Goal: Information Seeking & Learning: Check status

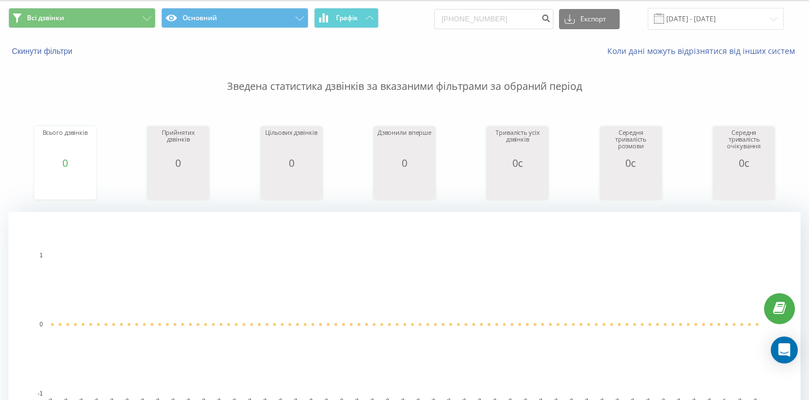
scroll to position [38, 0]
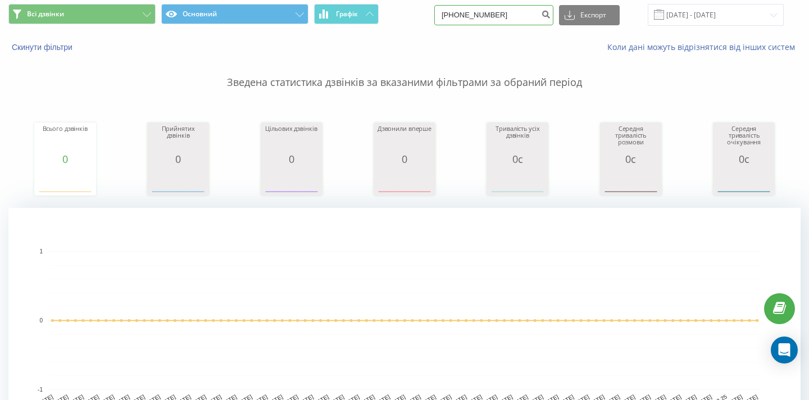
click at [510, 19] on input "+380950959990" at bounding box center [493, 15] width 119 height 20
click at [482, 14] on input "+380950959990" at bounding box center [493, 15] width 119 height 20
type input "0950959990"
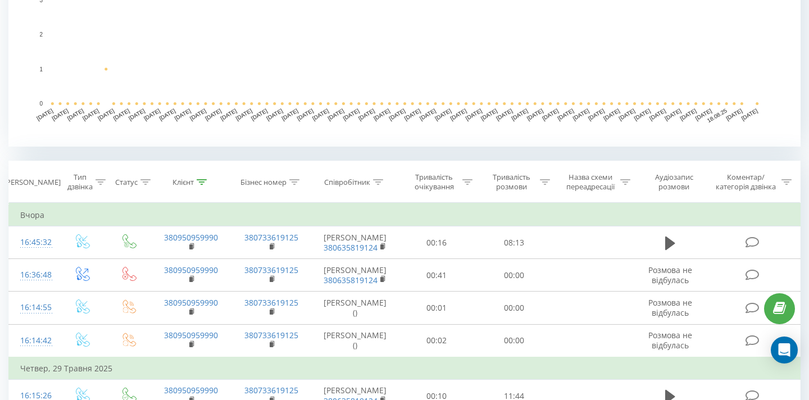
scroll to position [422, 0]
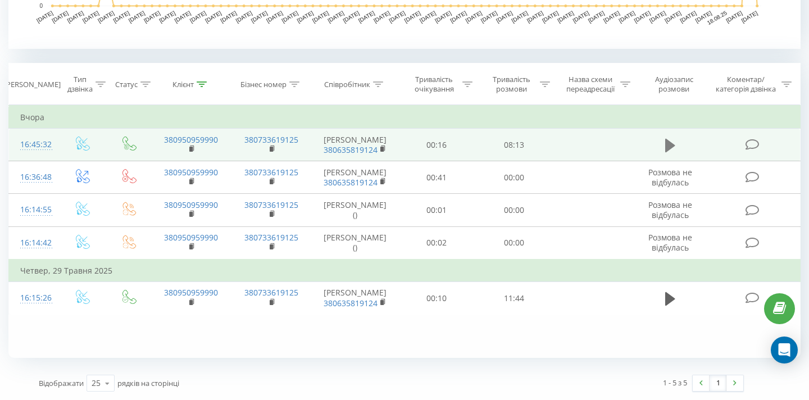
click at [672, 148] on icon at bounding box center [670, 146] width 10 height 16
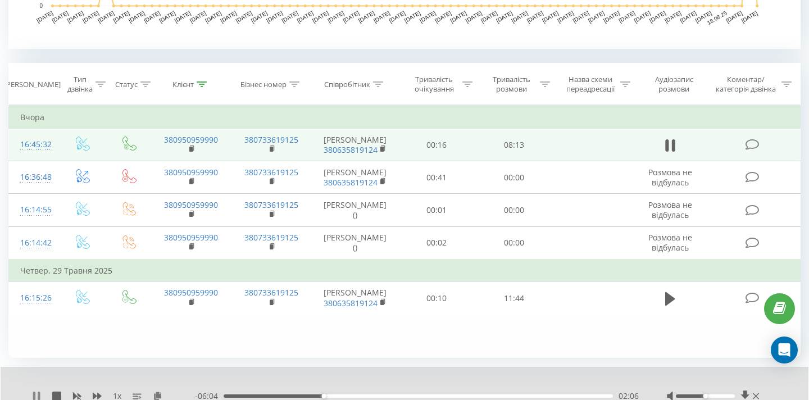
click at [34, 393] on icon at bounding box center [34, 395] width 2 height 9
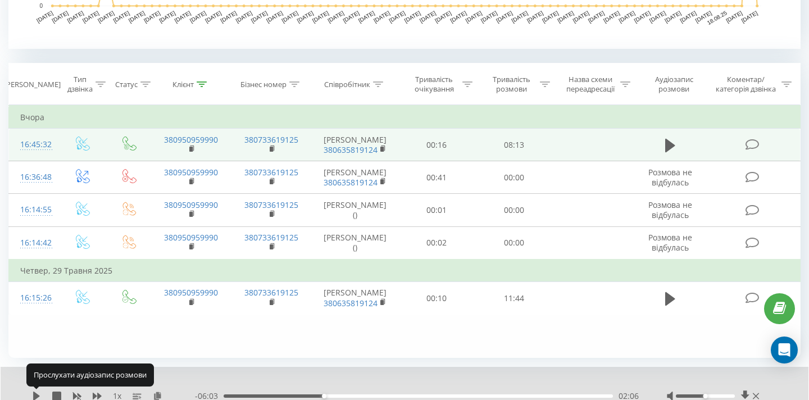
click at [34, 393] on icon at bounding box center [36, 395] width 7 height 9
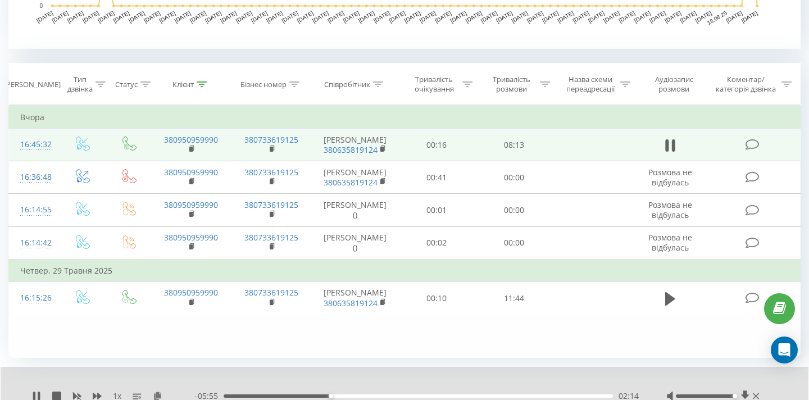
drag, startPoint x: 703, startPoint y: 395, endPoint x: 735, endPoint y: 393, distance: 32.1
click at [736, 394] on div "Accessibility label" at bounding box center [734, 396] width 4 height 4
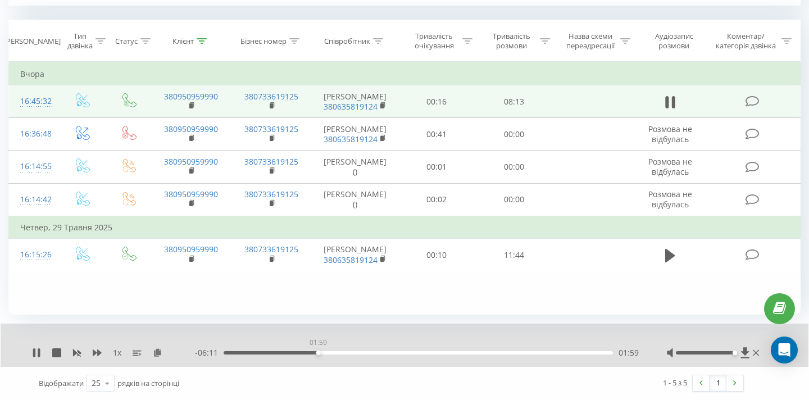
click at [318, 352] on div "01:59" at bounding box center [418, 352] width 389 height 3
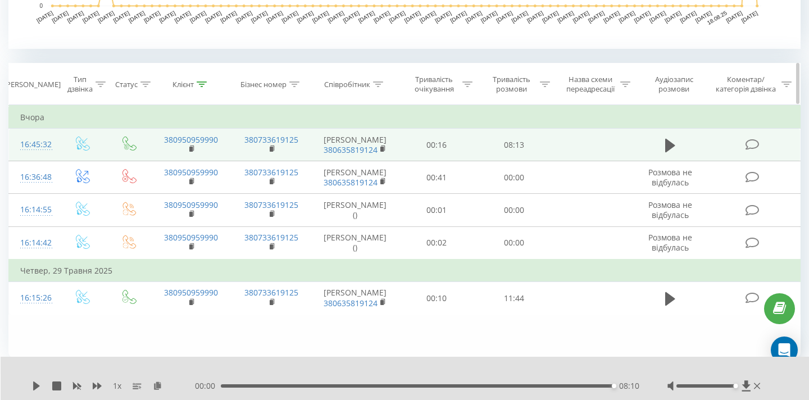
scroll to position [0, 0]
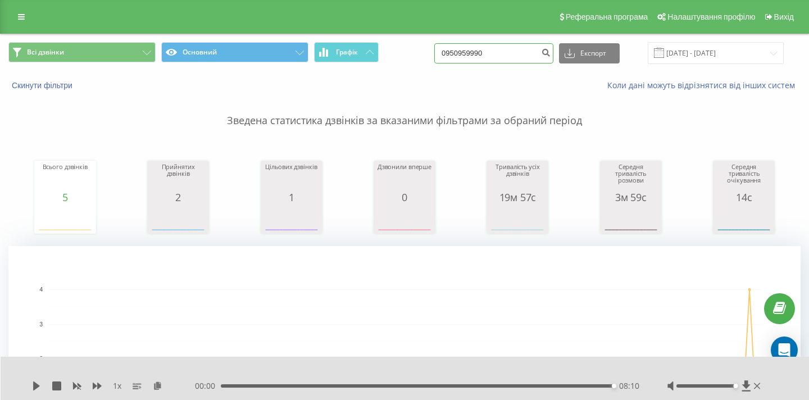
click at [510, 60] on input "0950959990" at bounding box center [493, 53] width 119 height 20
paste input "678383803"
type input "0678383803"
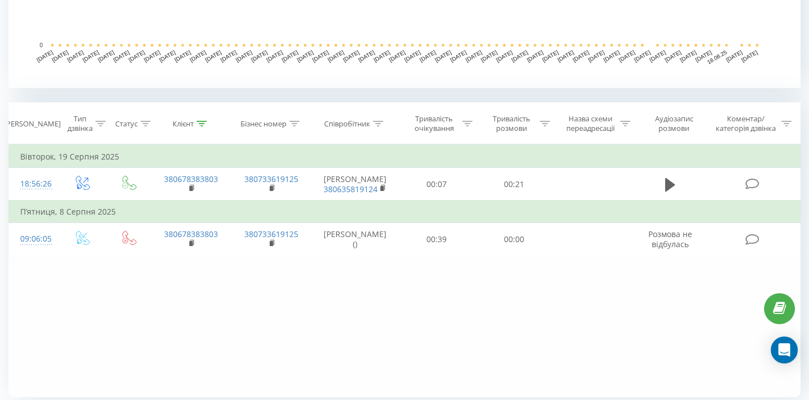
scroll to position [395, 0]
